Goal: Information Seeking & Learning: Learn about a topic

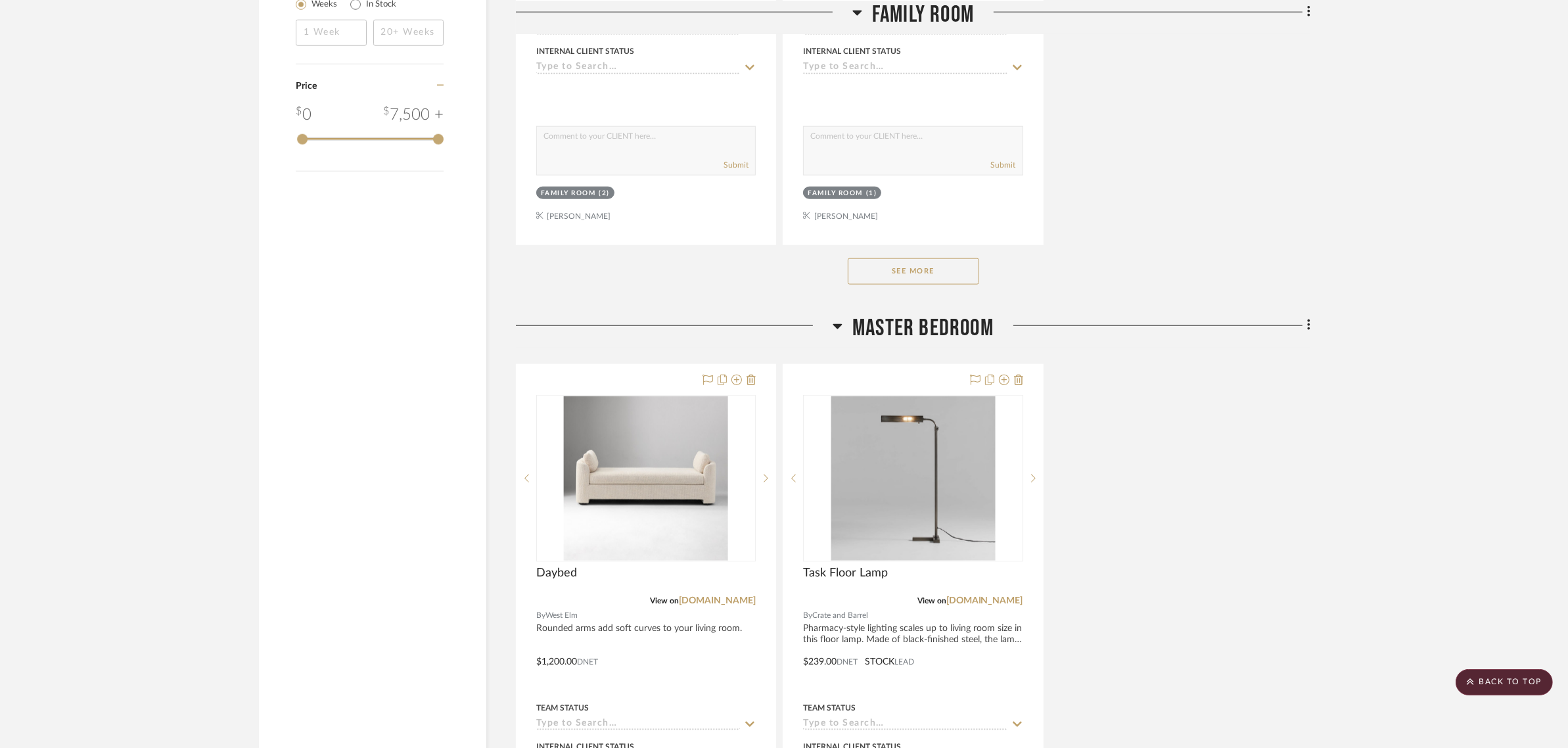
click at [1259, 450] on div "Daybed View on [DOMAIN_NAME] By West Elm Rounded arms add soft curves to your l…" at bounding box center [913, 651] width 794 height 576
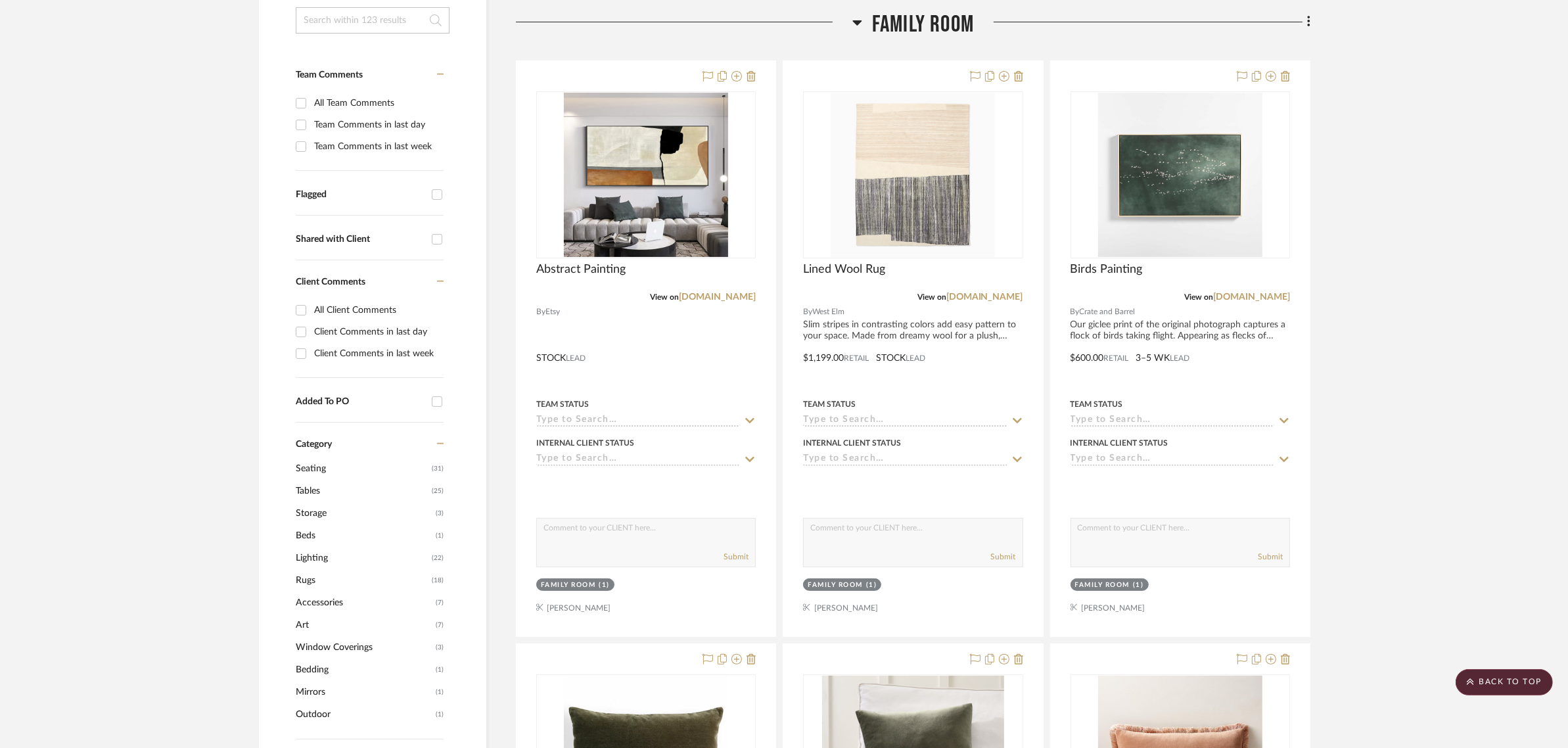
scroll to position [246, 0]
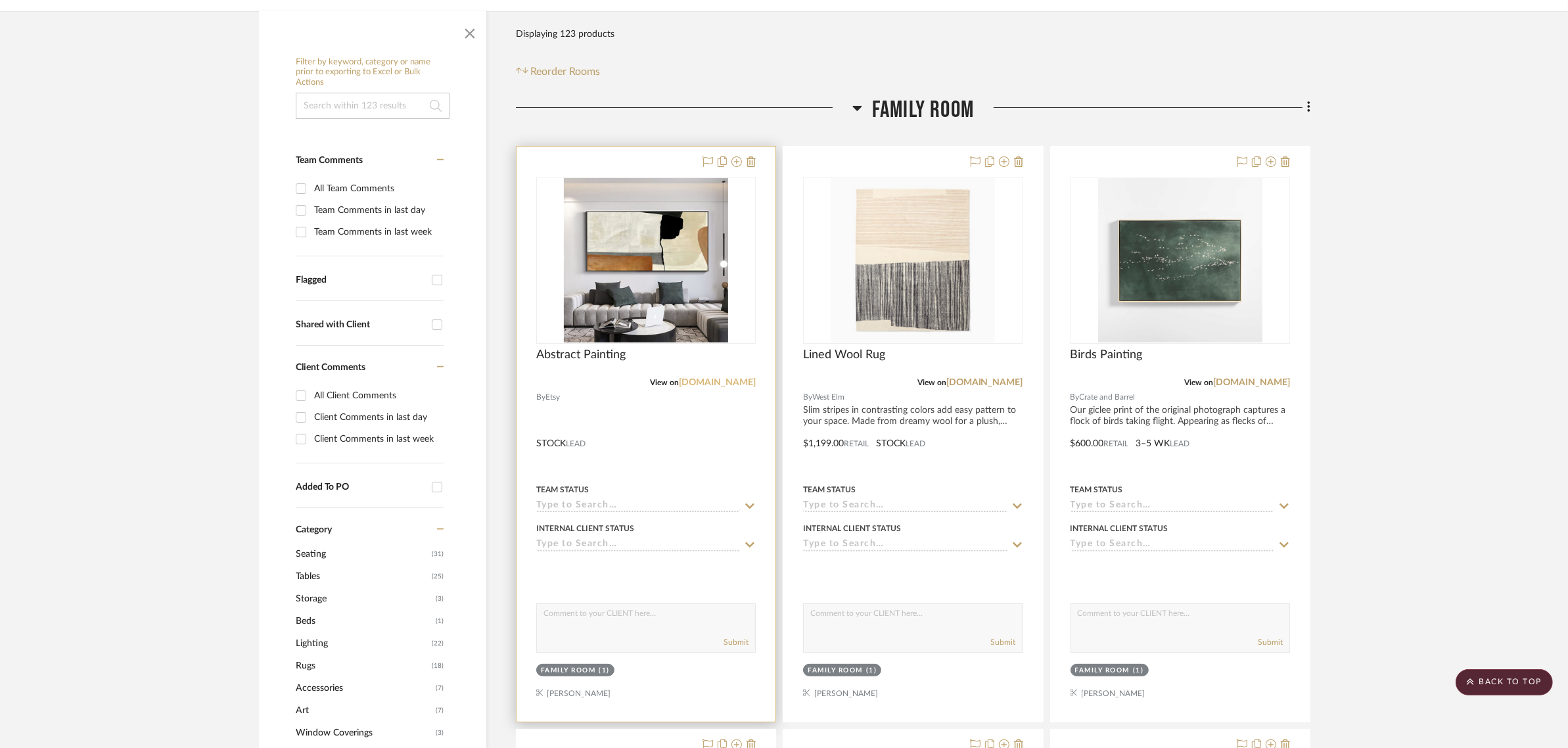
click at [744, 378] on link "[DOMAIN_NAME]" at bounding box center [717, 383] width 77 height 9
click at [634, 246] on div at bounding box center [646, 260] width 220 height 167
click at [655, 244] on img "0" at bounding box center [646, 260] width 165 height 165
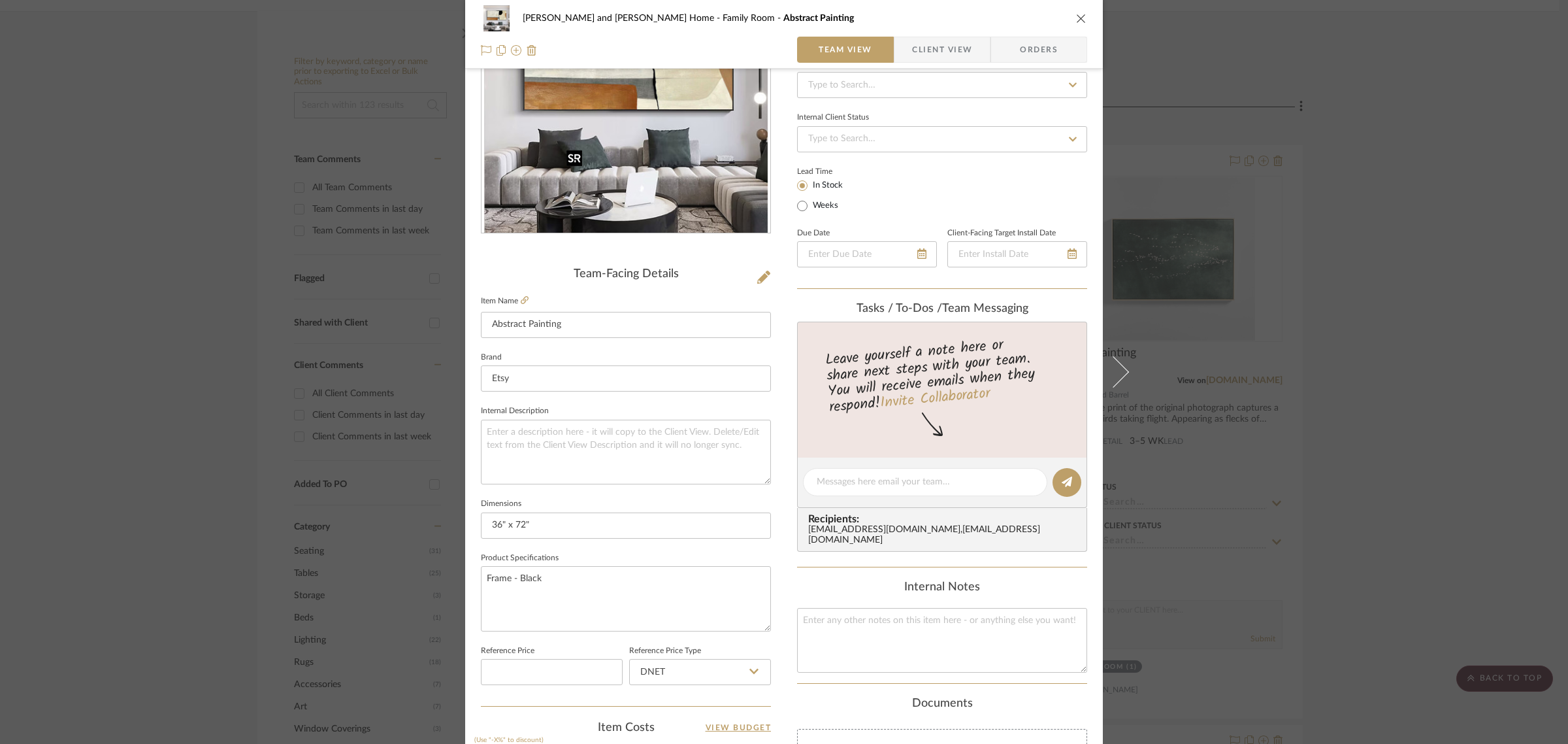
scroll to position [0, 0]
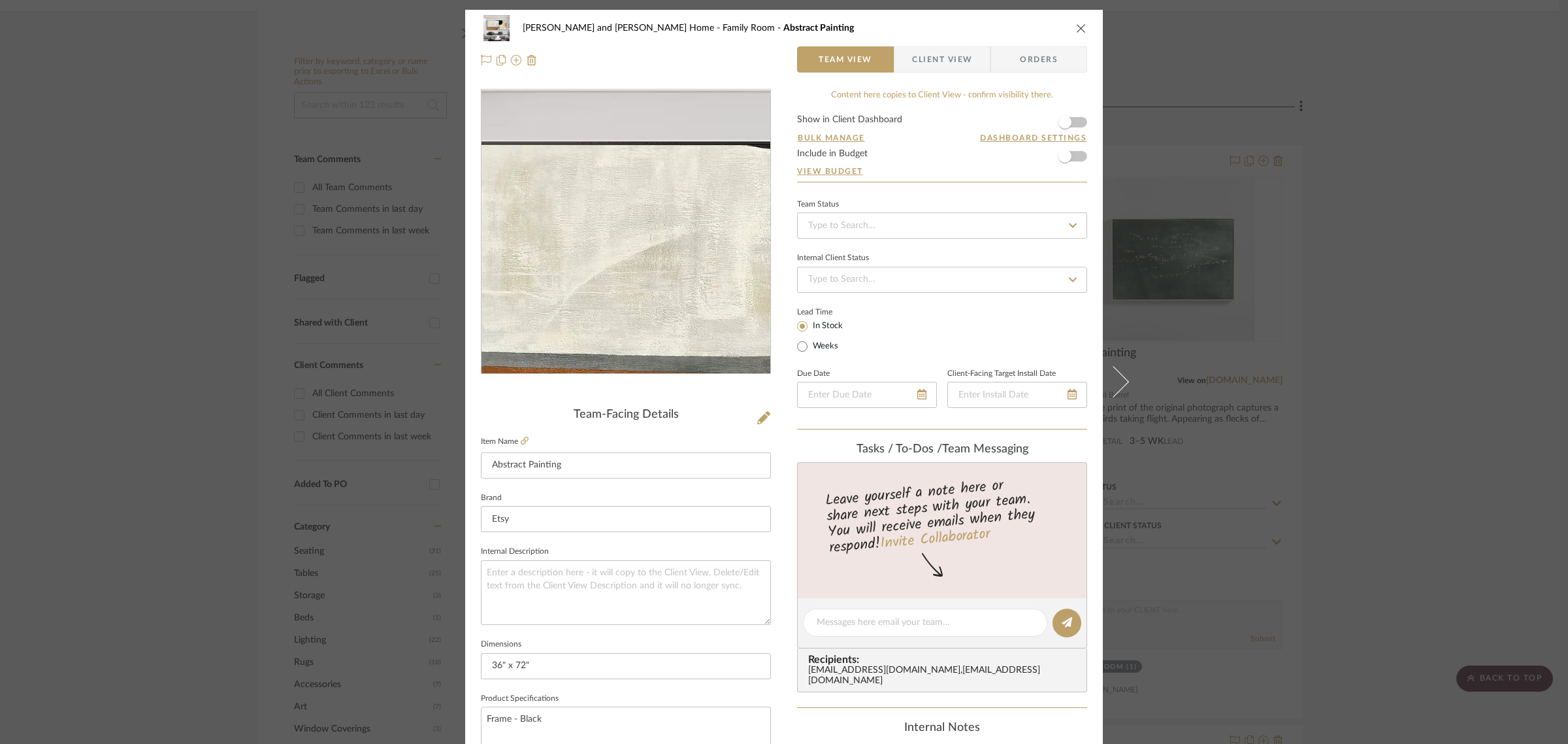
click at [570, 178] on img "0" at bounding box center [625, 231] width 283 height 283
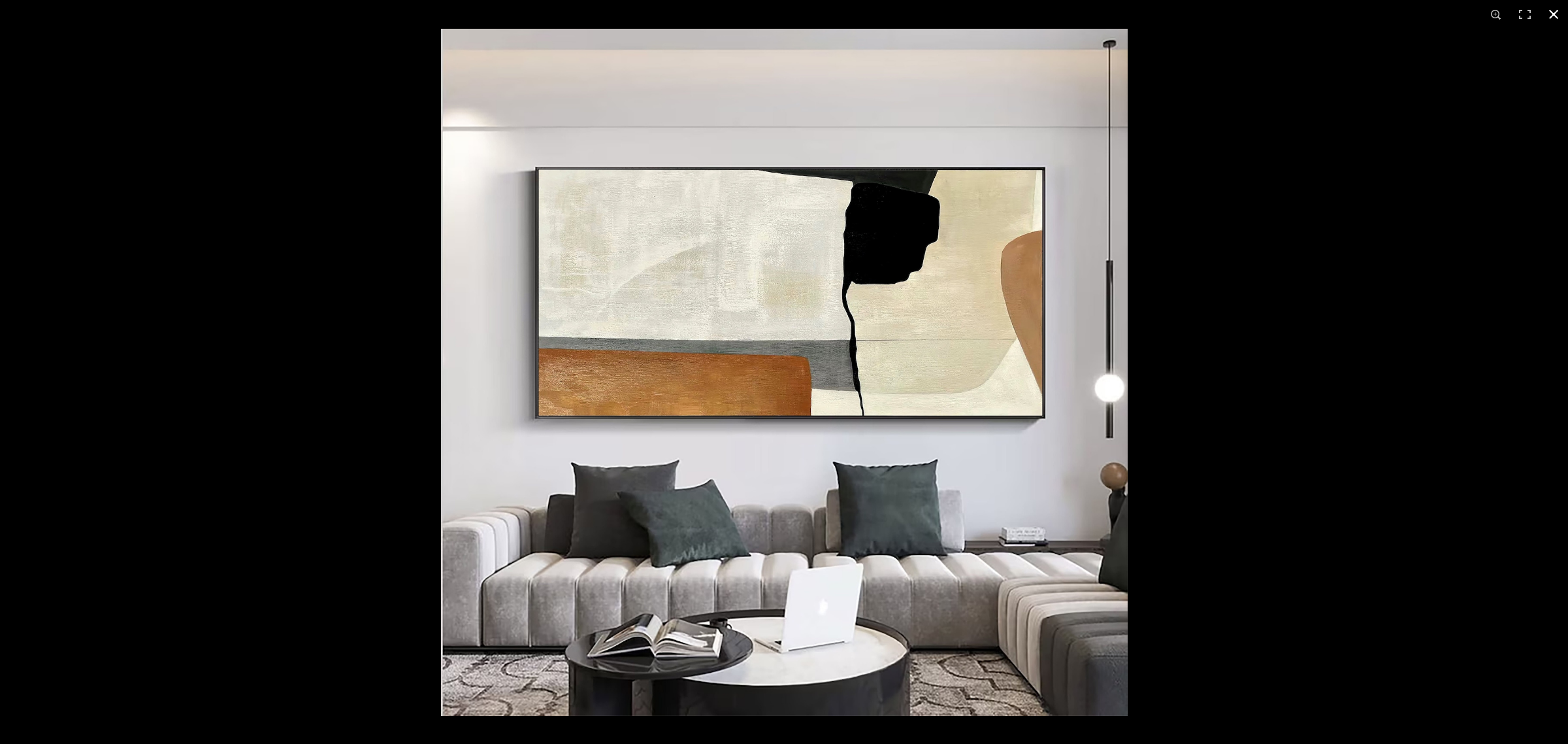
click at [1554, 18] on button at bounding box center [1554, 14] width 29 height 29
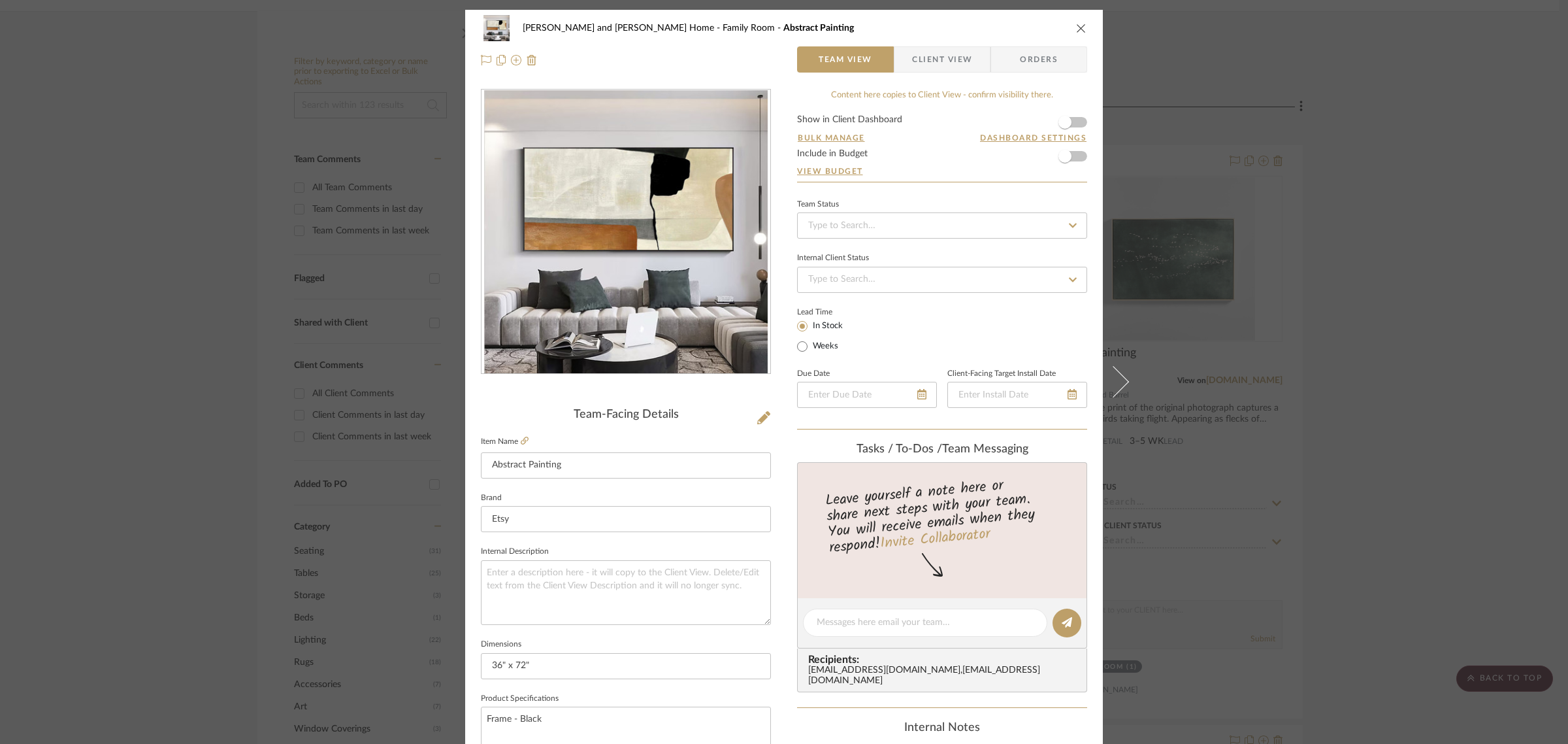
click at [1076, 24] on icon "close" at bounding box center [1082, 28] width 11 height 11
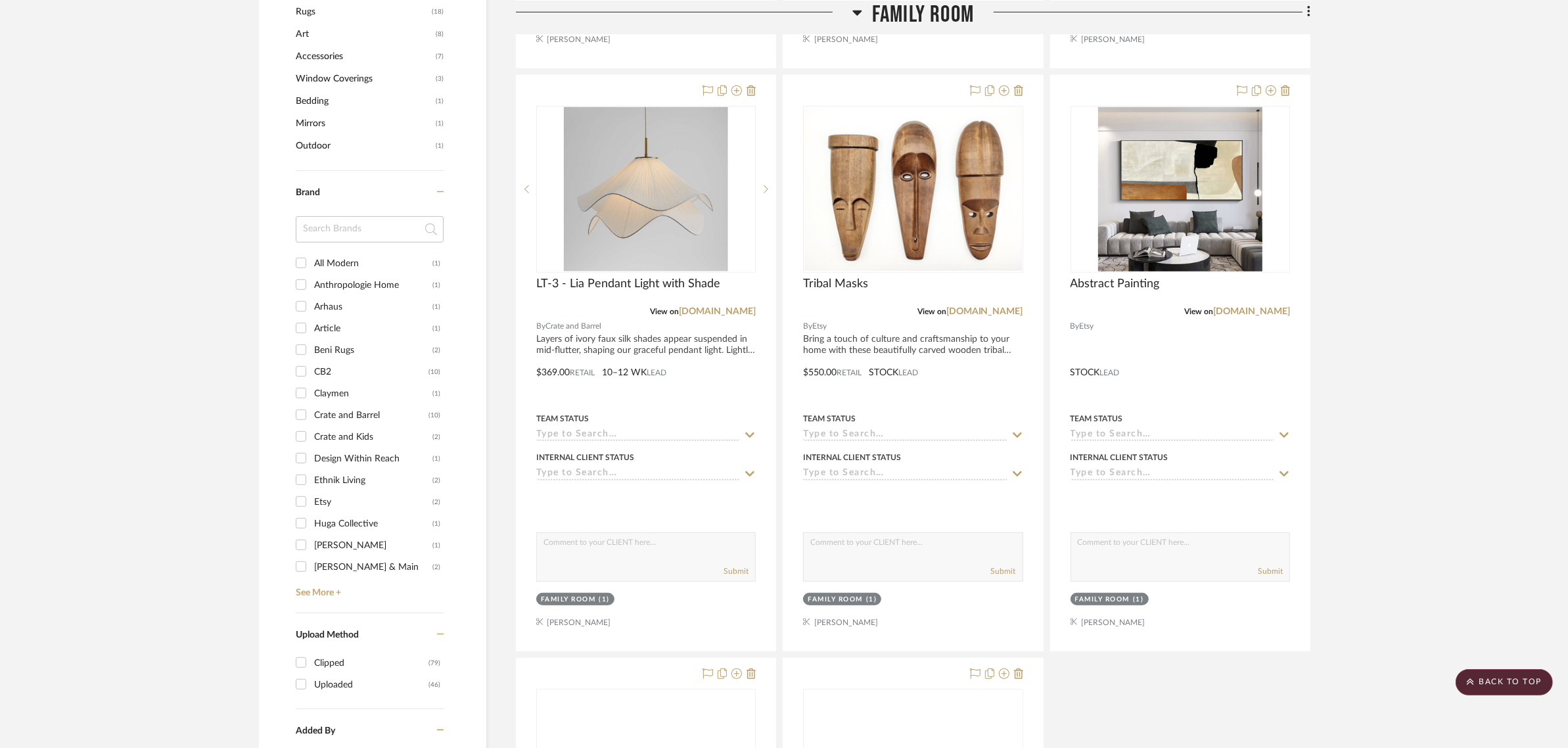
scroll to position [904, 0]
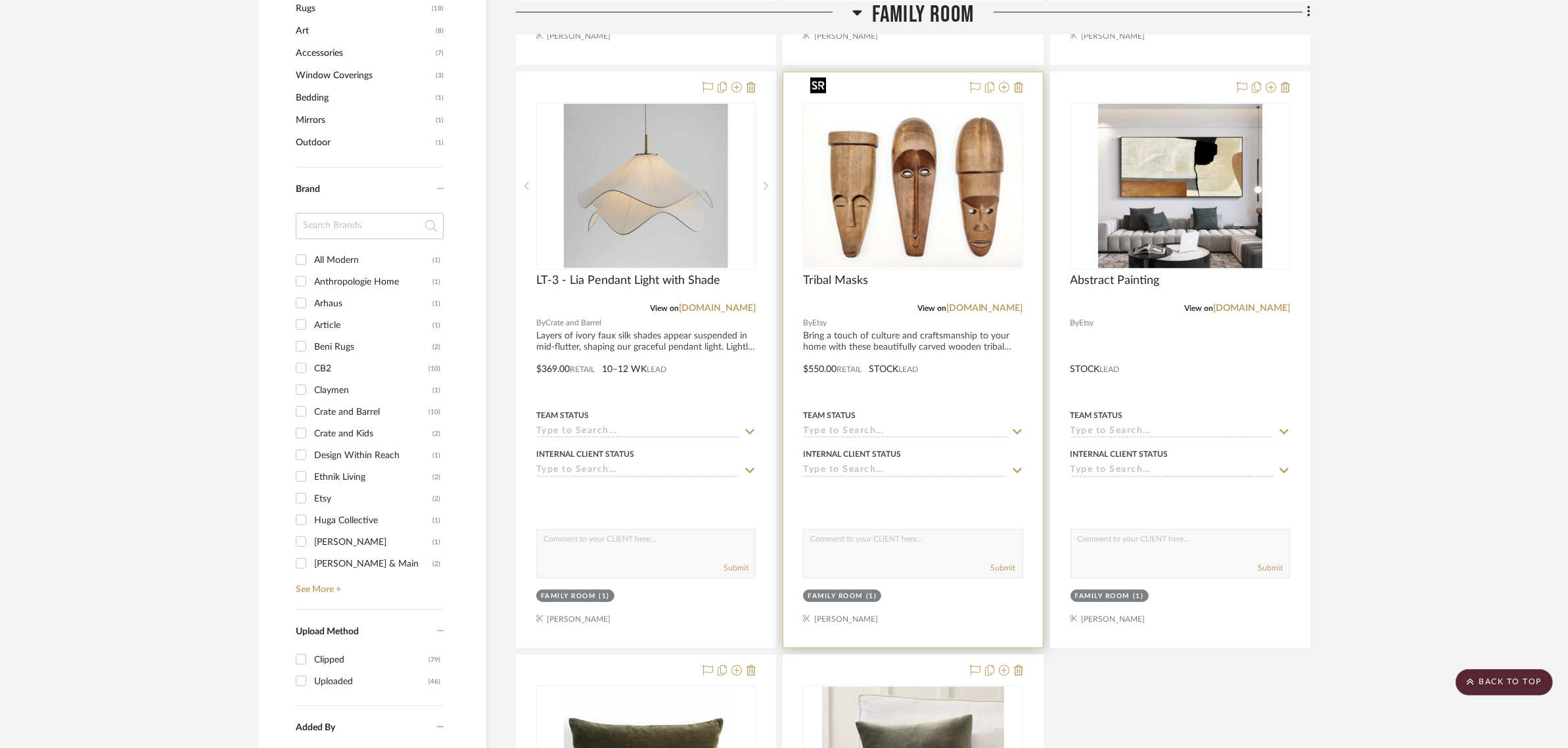
click at [958, 132] on img "0" at bounding box center [913, 186] width 217 height 163
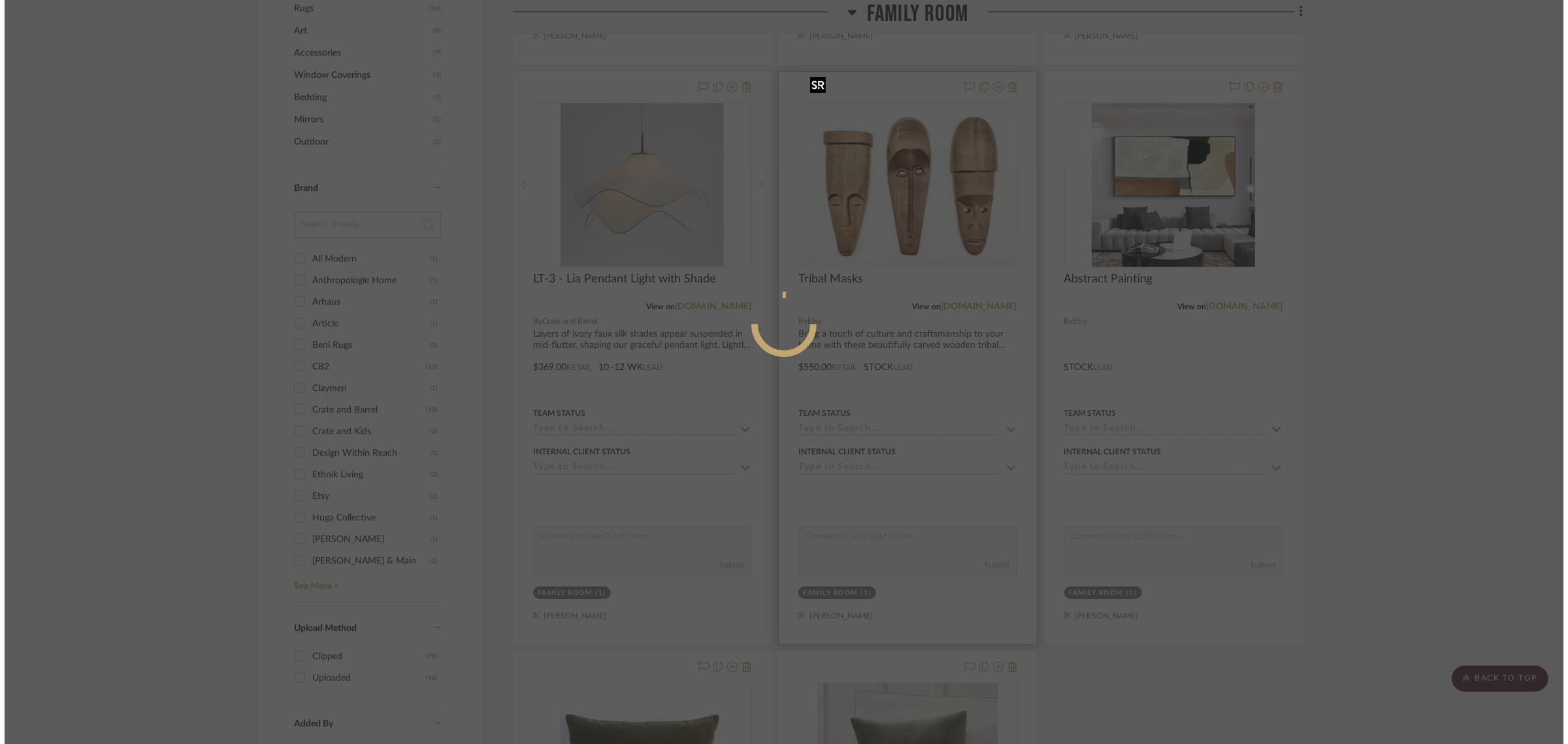
scroll to position [0, 0]
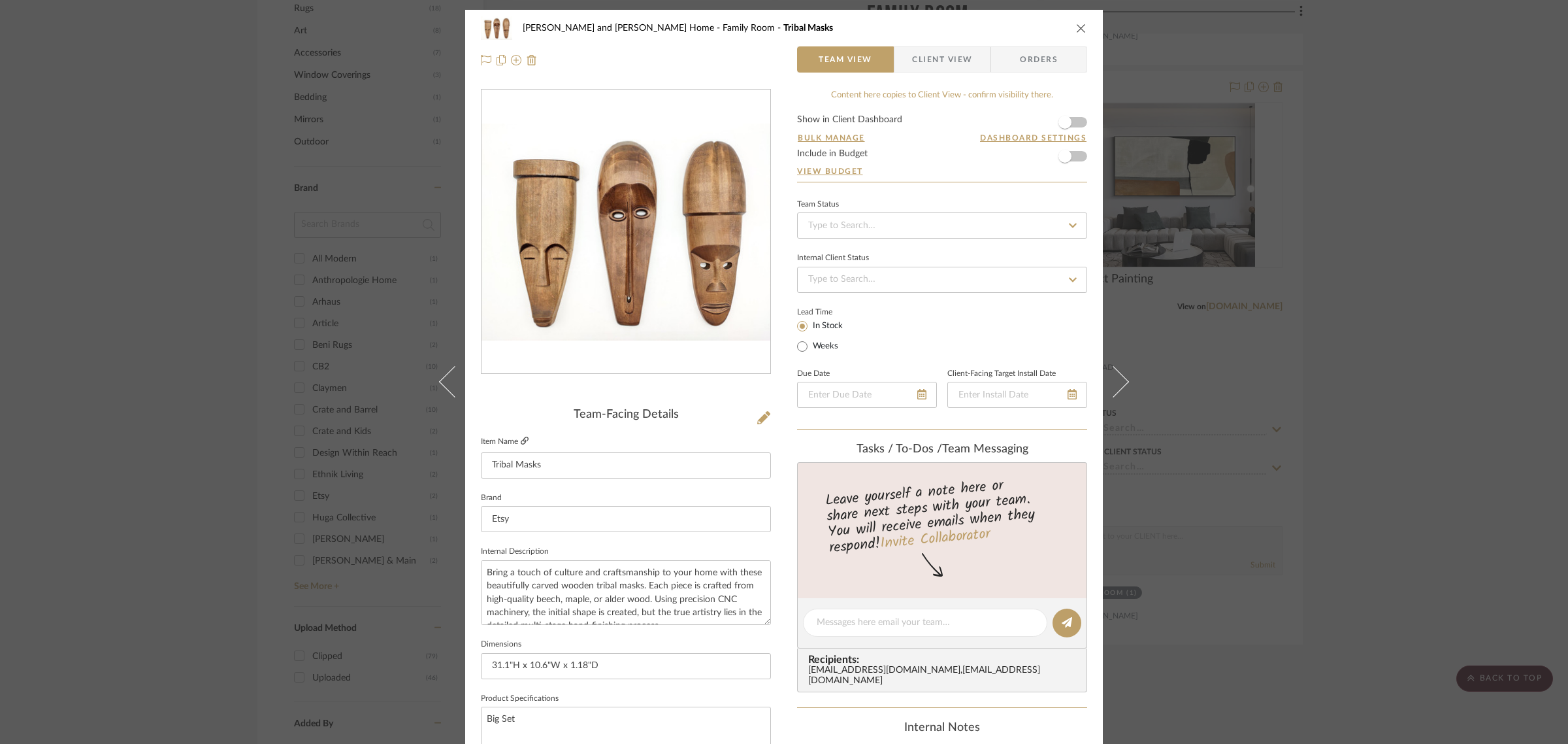
click at [521, 439] on icon at bounding box center [524, 440] width 8 height 8
